Goal: Task Accomplishment & Management: Complete application form

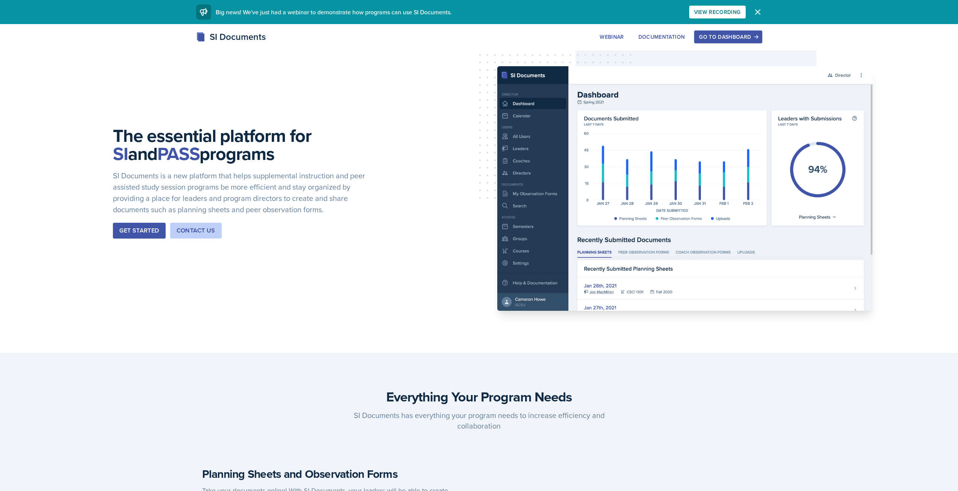
click at [718, 34] on div "Go to Dashboard" at bounding box center [728, 37] width 58 height 6
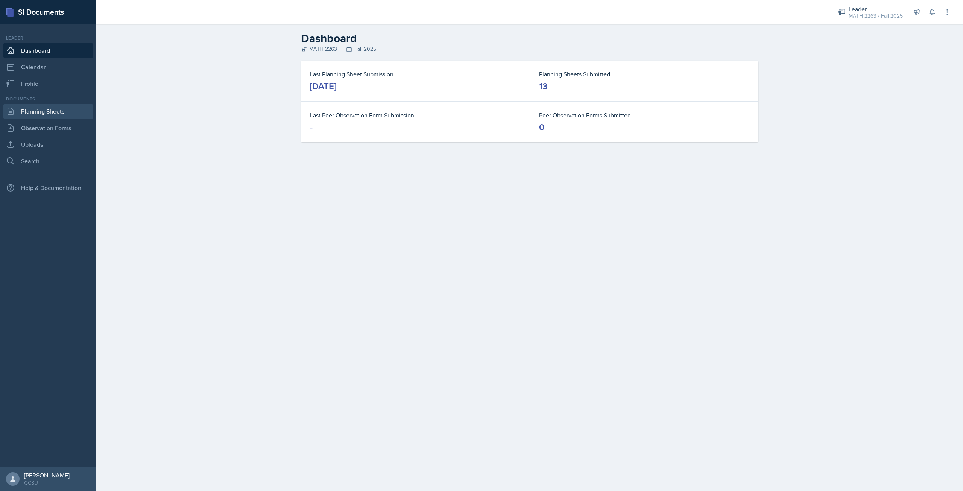
click at [49, 111] on link "Planning Sheets" at bounding box center [48, 111] width 90 height 15
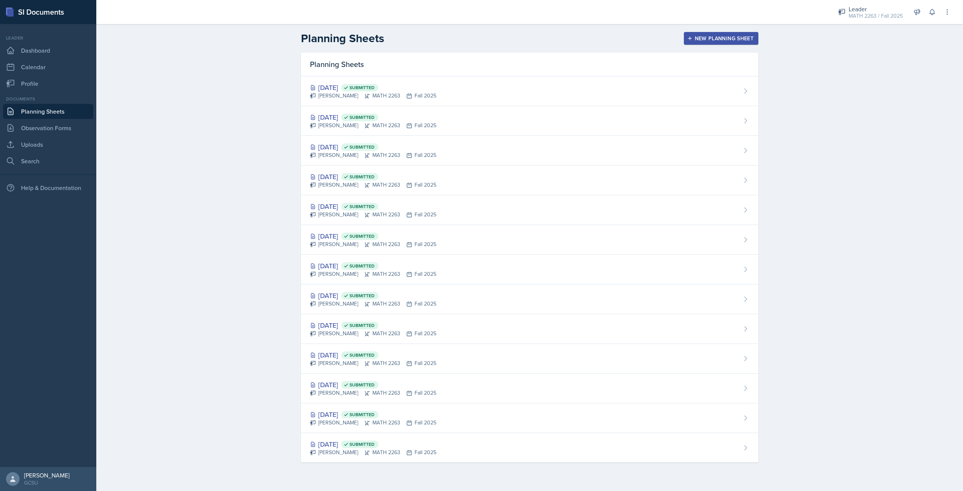
click at [755, 39] on button "New Planning Sheet" at bounding box center [721, 38] width 75 height 13
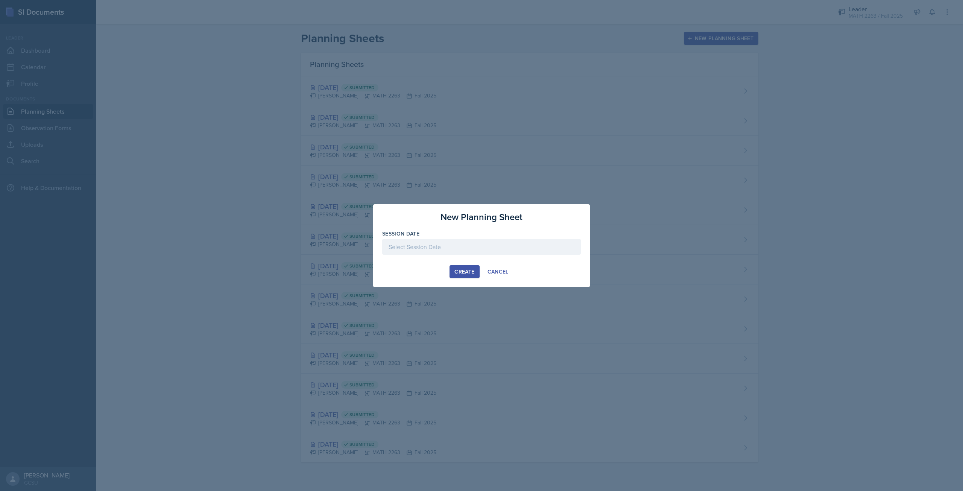
click at [473, 255] on div at bounding box center [481, 259] width 199 height 8
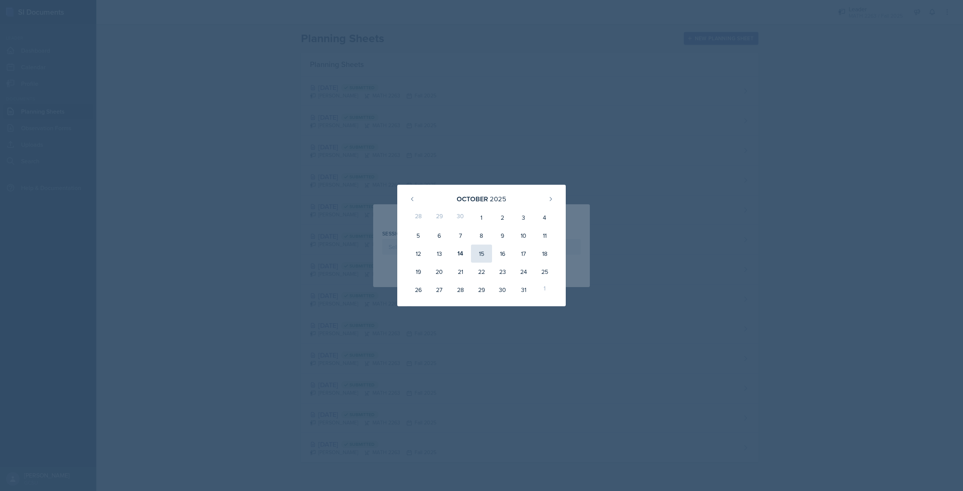
click at [474, 256] on div "15" at bounding box center [481, 254] width 21 height 18
type input "[DATE]"
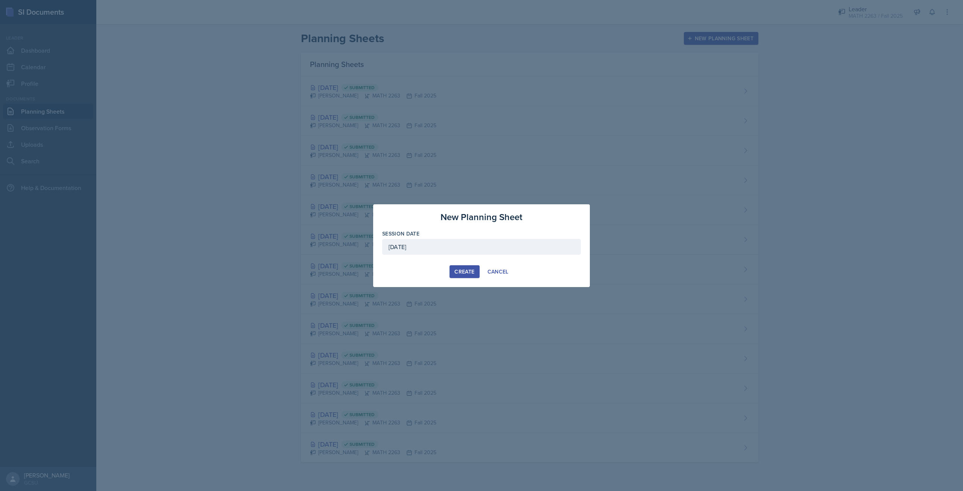
click at [470, 270] on div "Create" at bounding box center [465, 272] width 20 height 6
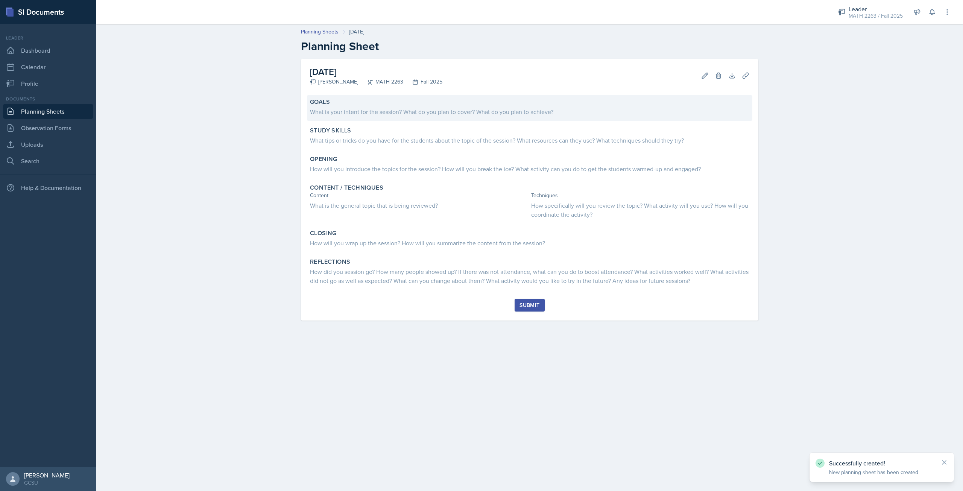
click at [443, 112] on div "What is your intent for the session? What do you plan to cover? What do you pla…" at bounding box center [530, 111] width 440 height 9
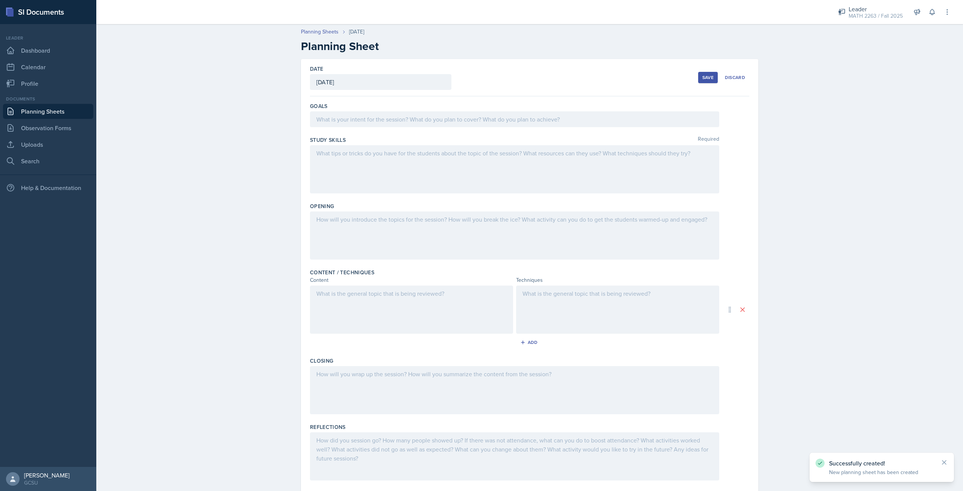
click at [441, 122] on div at bounding box center [514, 119] width 409 height 16
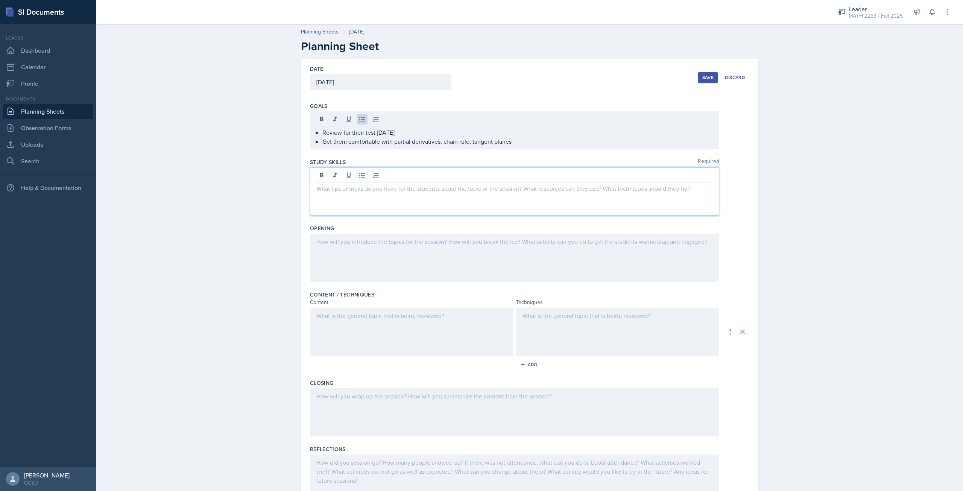
click at [441, 175] on div at bounding box center [514, 191] width 409 height 48
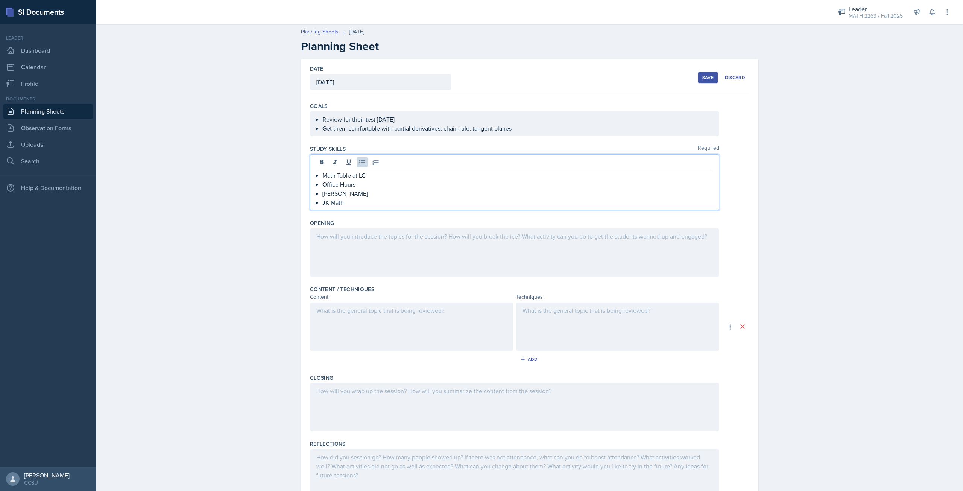
click at [443, 242] on div at bounding box center [514, 252] width 409 height 48
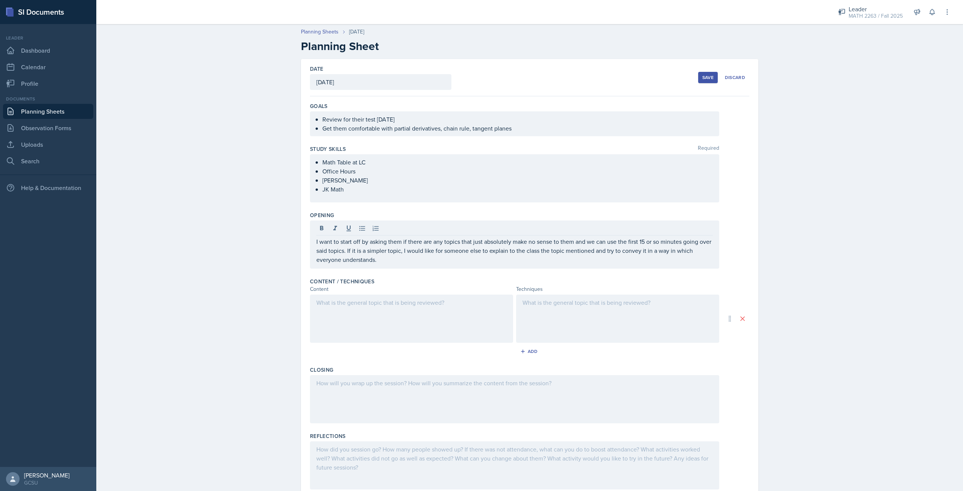
click at [413, 310] on div at bounding box center [411, 319] width 203 height 48
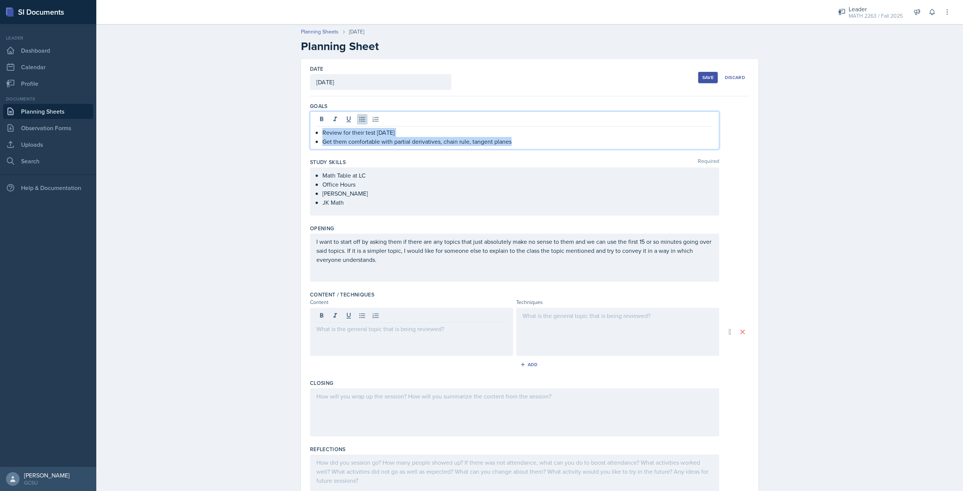
drag, startPoint x: 320, startPoint y: 118, endPoint x: 512, endPoint y: 149, distance: 195.1
click at [512, 149] on div "Review for their test [DATE] Get them comfortable with partial derivatives, cha…" at bounding box center [514, 130] width 409 height 38
copy ul "Review for their test [DATE] Get them comfortable with partial derivatives, cha…"
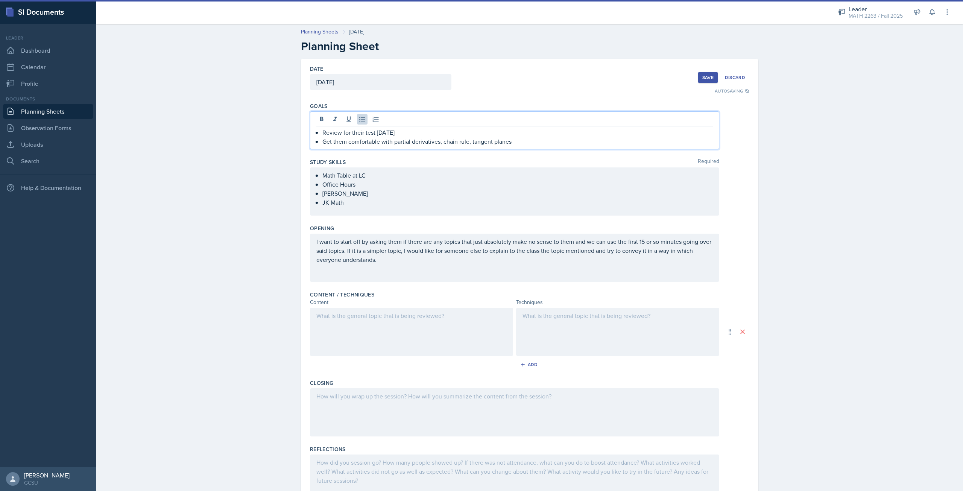
click at [368, 326] on div at bounding box center [411, 332] width 203 height 48
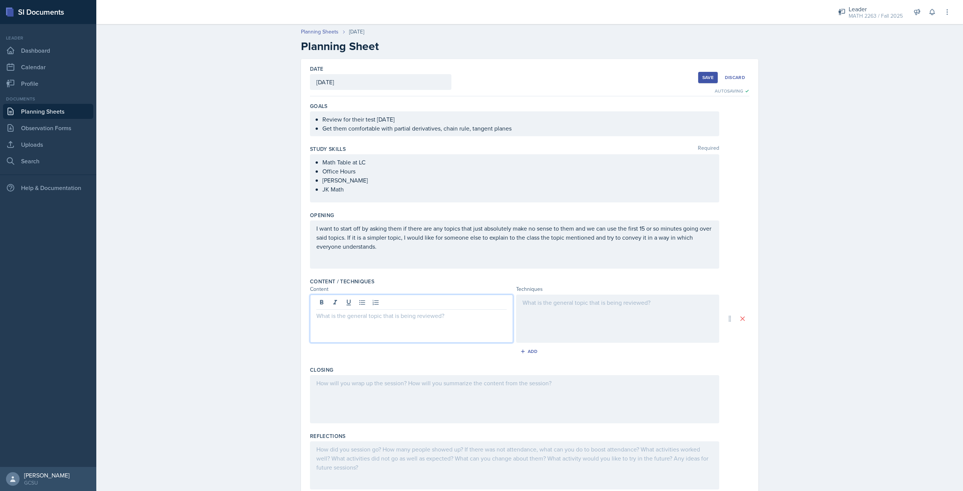
drag, startPoint x: 368, startPoint y: 326, endPoint x: 355, endPoint y: 314, distance: 17.3
click at [355, 314] on p at bounding box center [412, 315] width 190 height 9
click at [569, 318] on div at bounding box center [617, 319] width 203 height 48
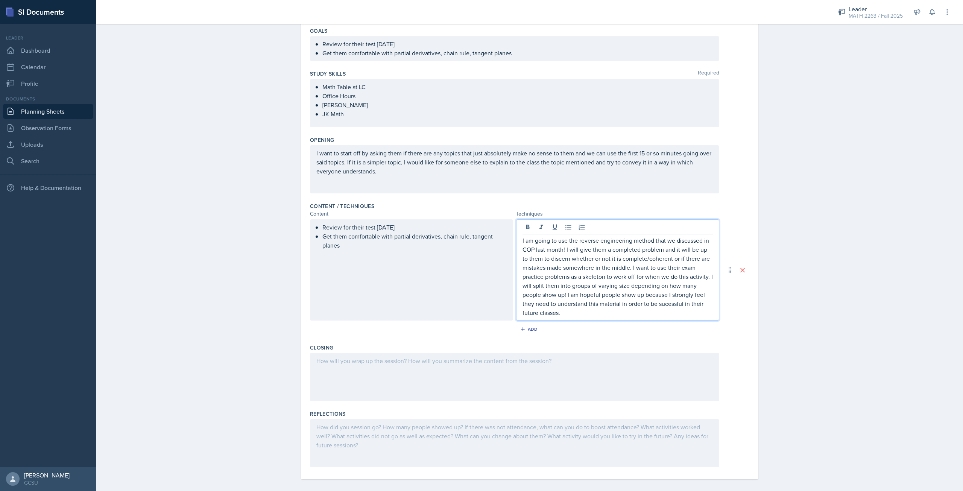
click at [519, 364] on p at bounding box center [515, 360] width 397 height 9
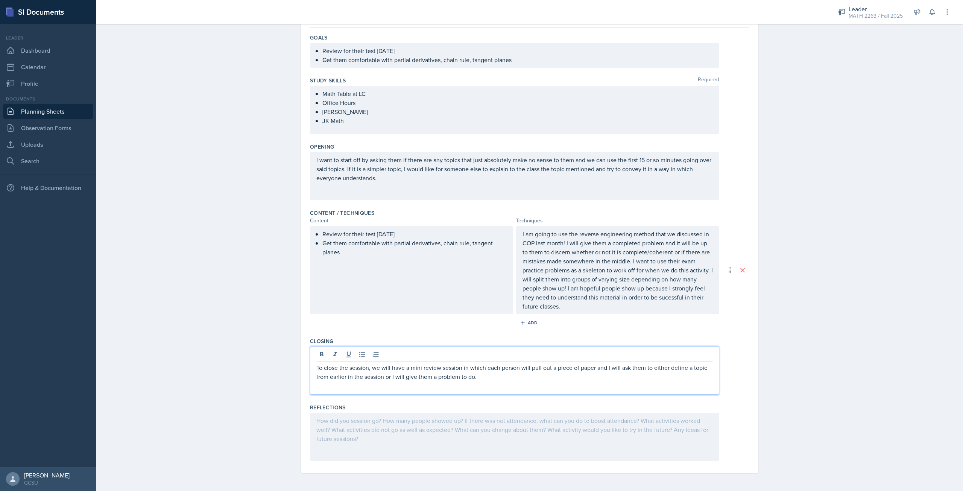
click at [343, 171] on p "I want to start off by asking them if there are any topics that just absolutely…" at bounding box center [515, 168] width 397 height 27
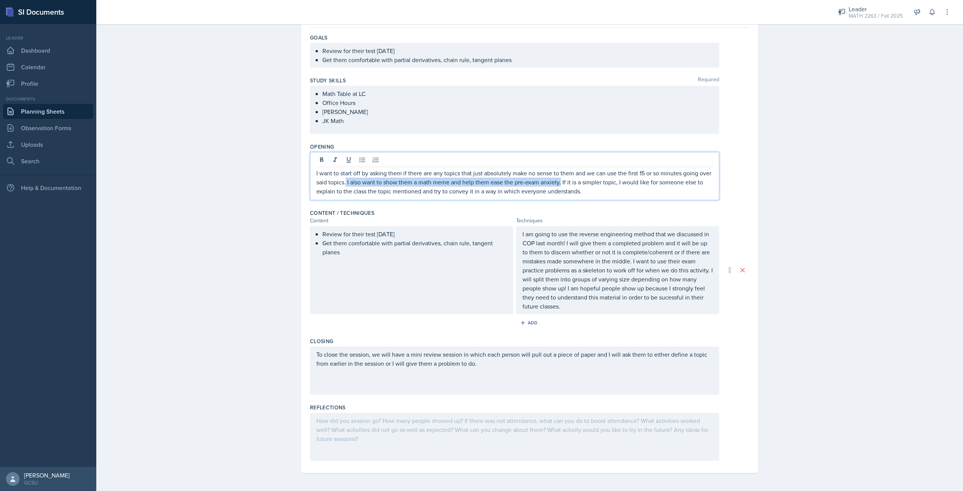
drag, startPoint x: 344, startPoint y: 184, endPoint x: 559, endPoint y: 183, distance: 215.3
click at [559, 183] on p "I want to start off by asking them if there are any topics that just absolutely…" at bounding box center [515, 182] width 397 height 27
copy p "I also want to show them a math meme and help them ease the pre-exam anxiety."
click at [588, 189] on p "I want to start off by asking them if there are any topics that just absolutely…" at bounding box center [515, 182] width 397 height 27
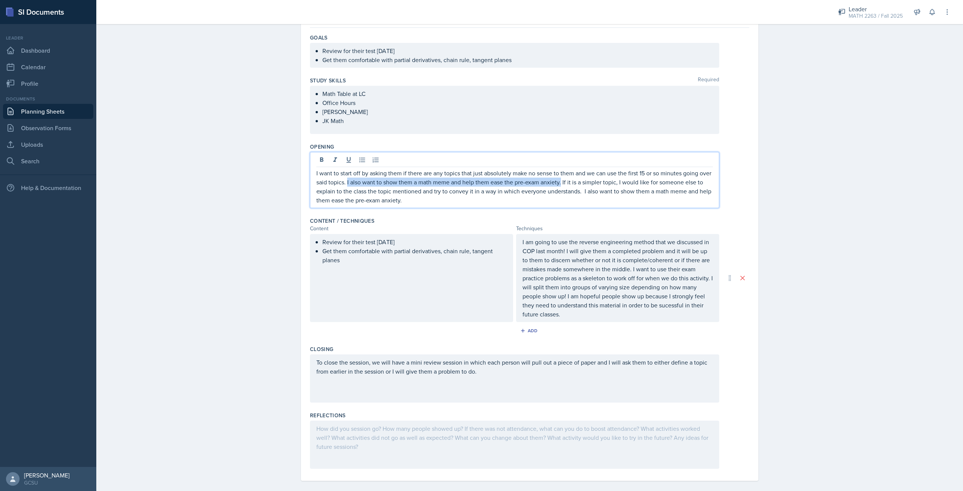
drag, startPoint x: 559, startPoint y: 186, endPoint x: 344, endPoint y: 182, distance: 214.2
click at [344, 182] on p "I want to start off by asking them if there are any topics that just absolutely…" at bounding box center [515, 187] width 397 height 36
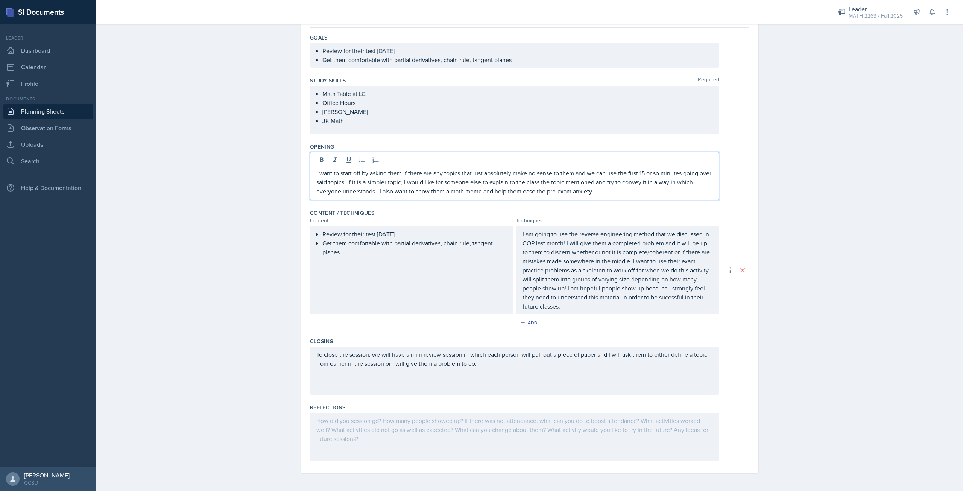
click at [593, 189] on p "I want to start off by asking them if there are any topics that just absolutely…" at bounding box center [515, 182] width 397 height 27
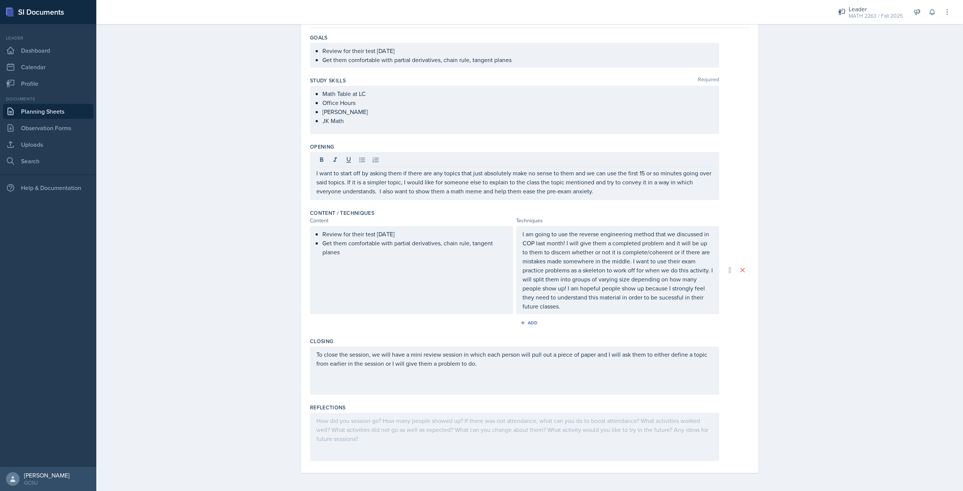
click at [521, 371] on div "To close the session, we will have a mini review session in which each person w…" at bounding box center [514, 371] width 409 height 48
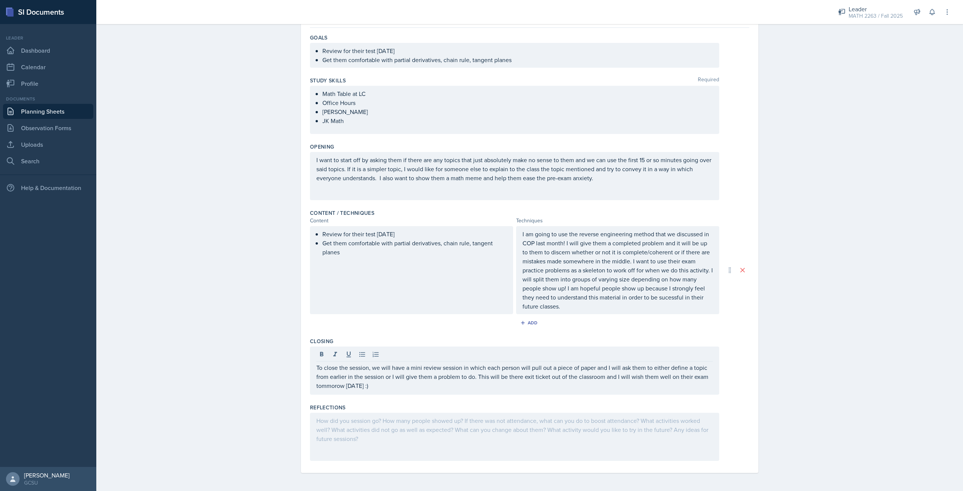
click at [521, 430] on div at bounding box center [514, 437] width 409 height 48
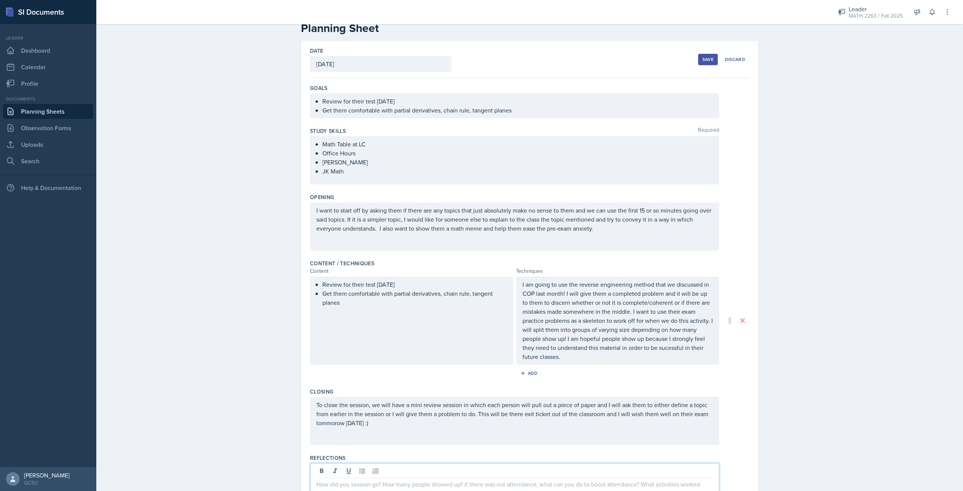
scroll to position [0, 0]
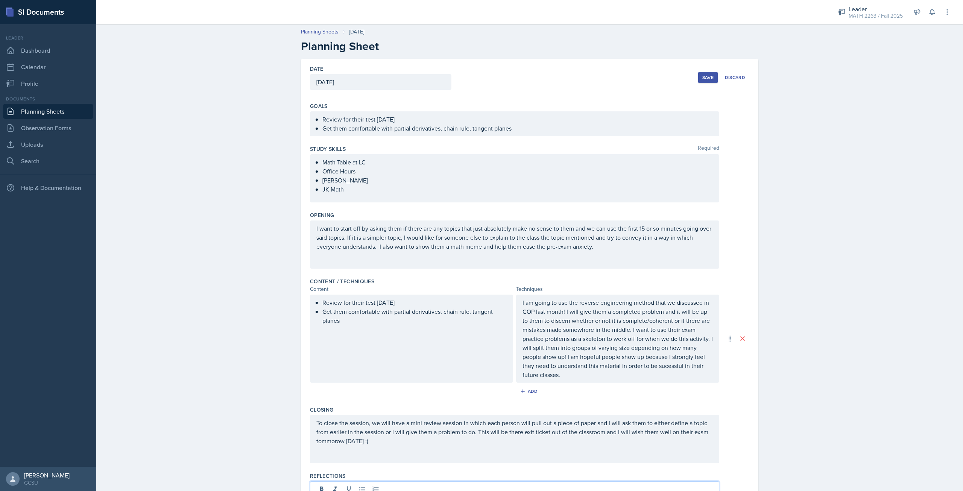
click at [714, 80] on button "Save" at bounding box center [709, 77] width 20 height 11
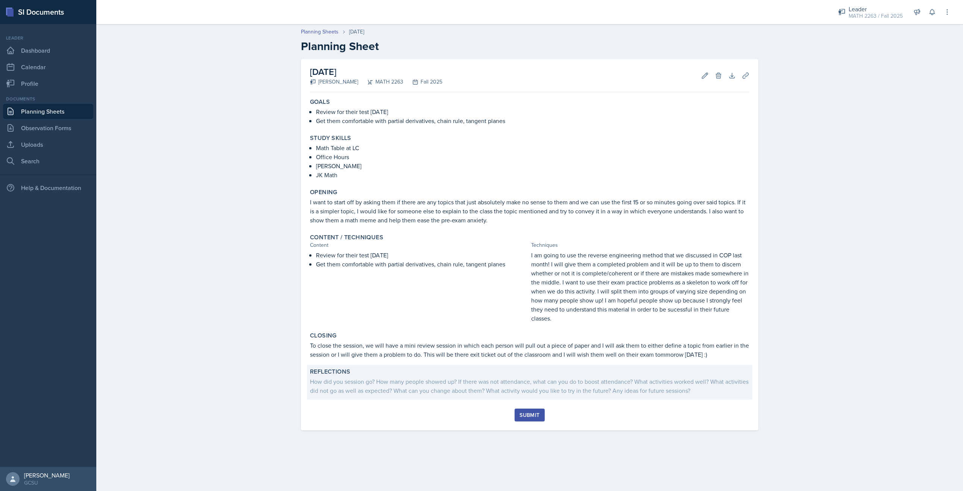
click at [512, 388] on div "How did you session go? How many people showed up? If there was not attendance,…" at bounding box center [530, 386] width 440 height 18
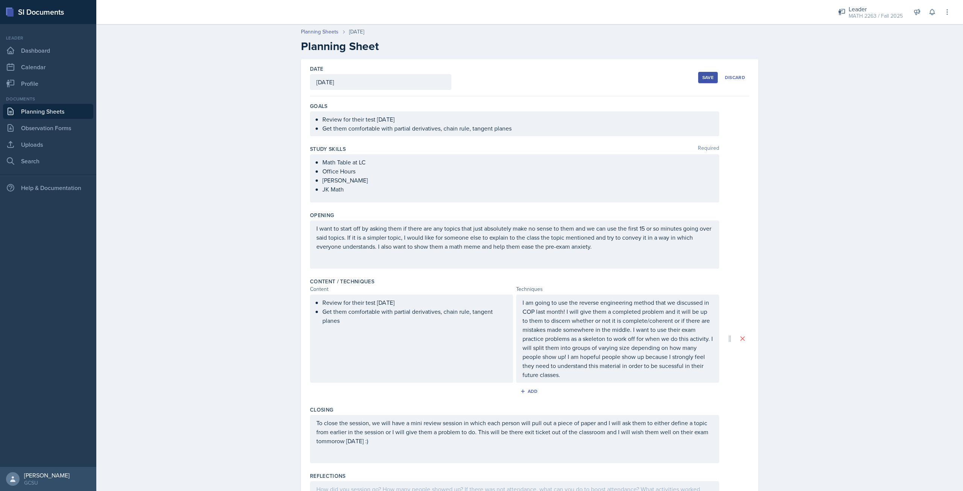
scroll to position [68, 0]
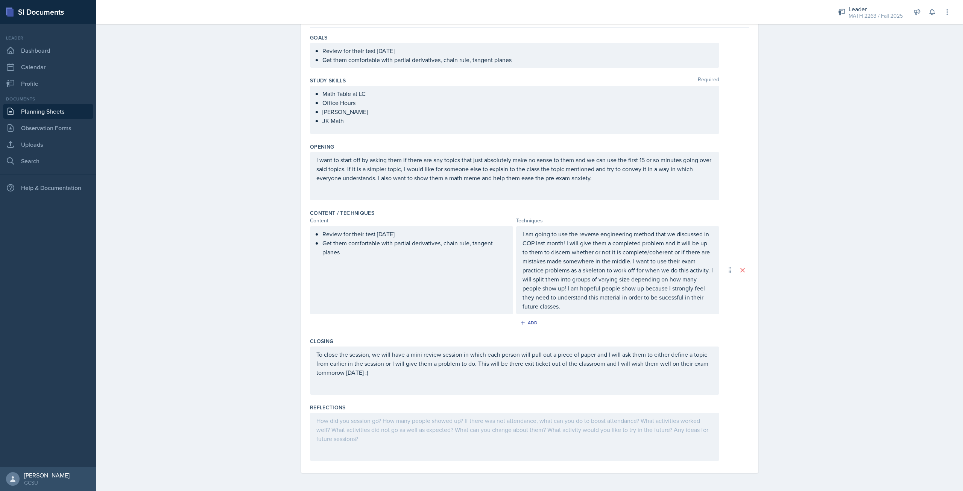
click at [495, 419] on div at bounding box center [514, 437] width 409 height 48
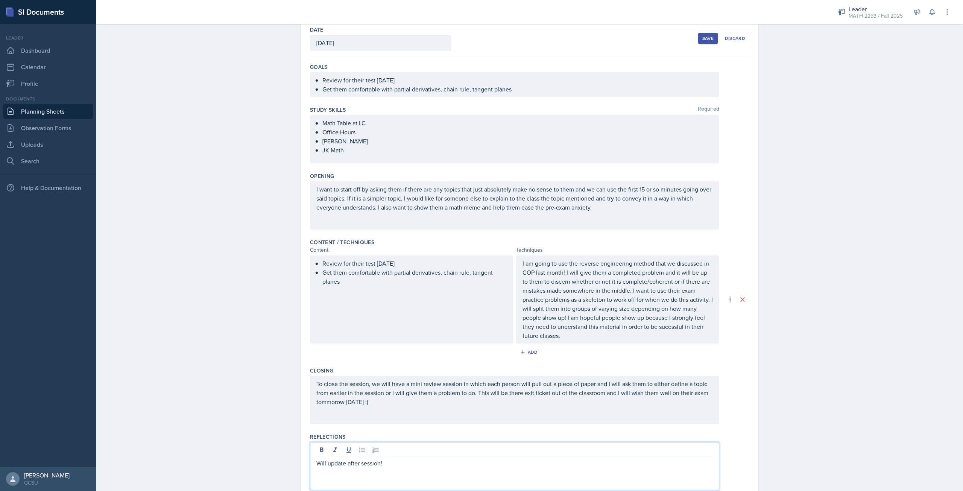
scroll to position [0, 0]
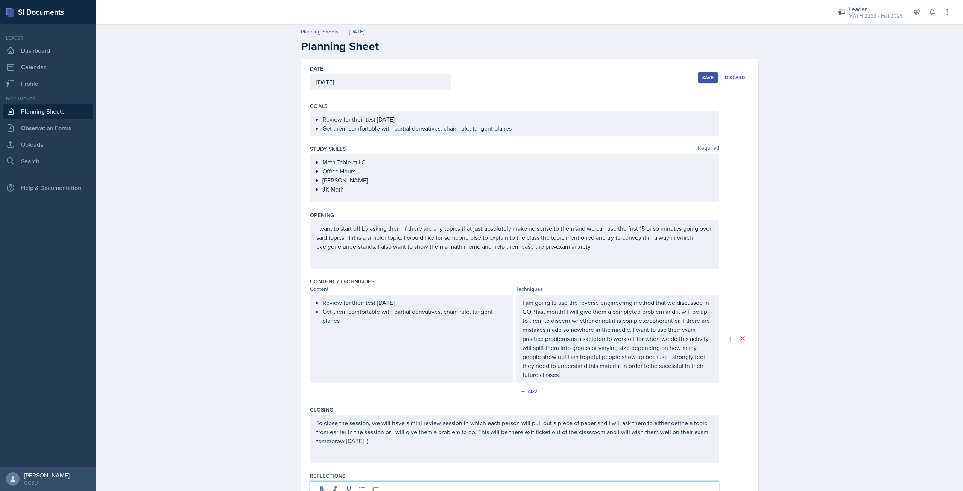
click at [699, 77] on button "Save" at bounding box center [709, 77] width 20 height 11
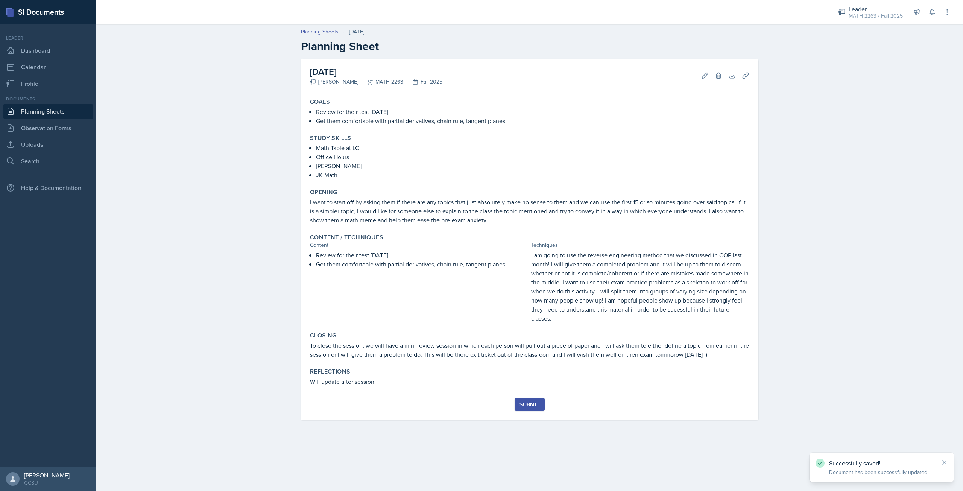
click at [528, 405] on div "Submit" at bounding box center [530, 405] width 20 height 6
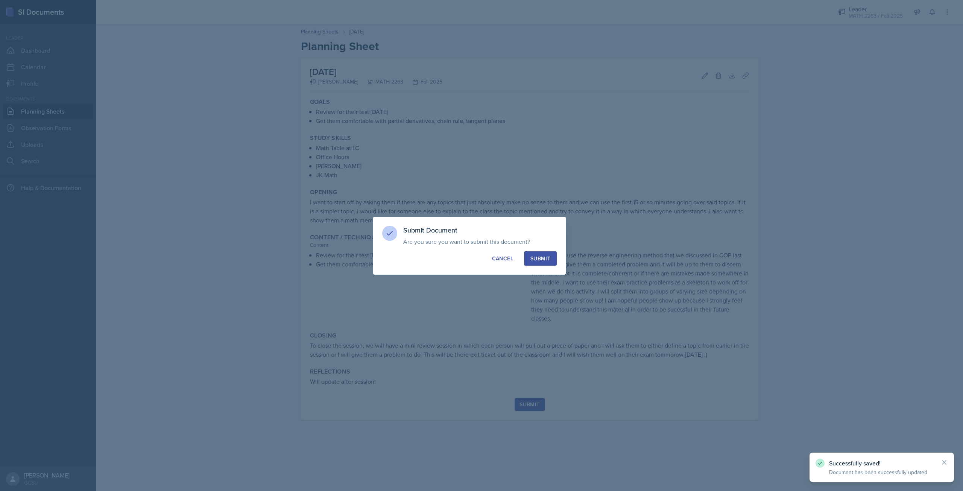
click at [545, 249] on div "Submit Document Are you sure you want to submit this document? This document wi…" at bounding box center [469, 246] width 193 height 58
click at [545, 254] on button "Submit" at bounding box center [540, 258] width 33 height 14
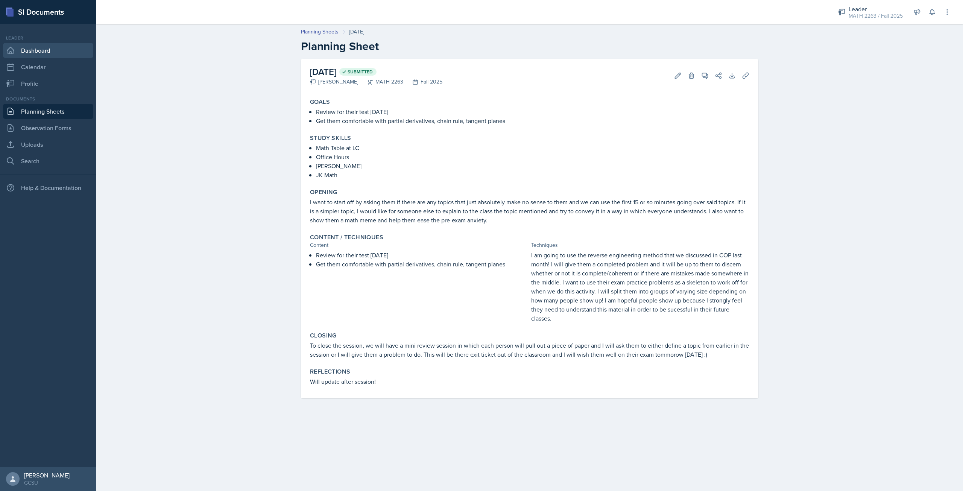
click at [39, 46] on link "Dashboard" at bounding box center [48, 50] width 90 height 15
